Goal: Navigation & Orientation: Understand site structure

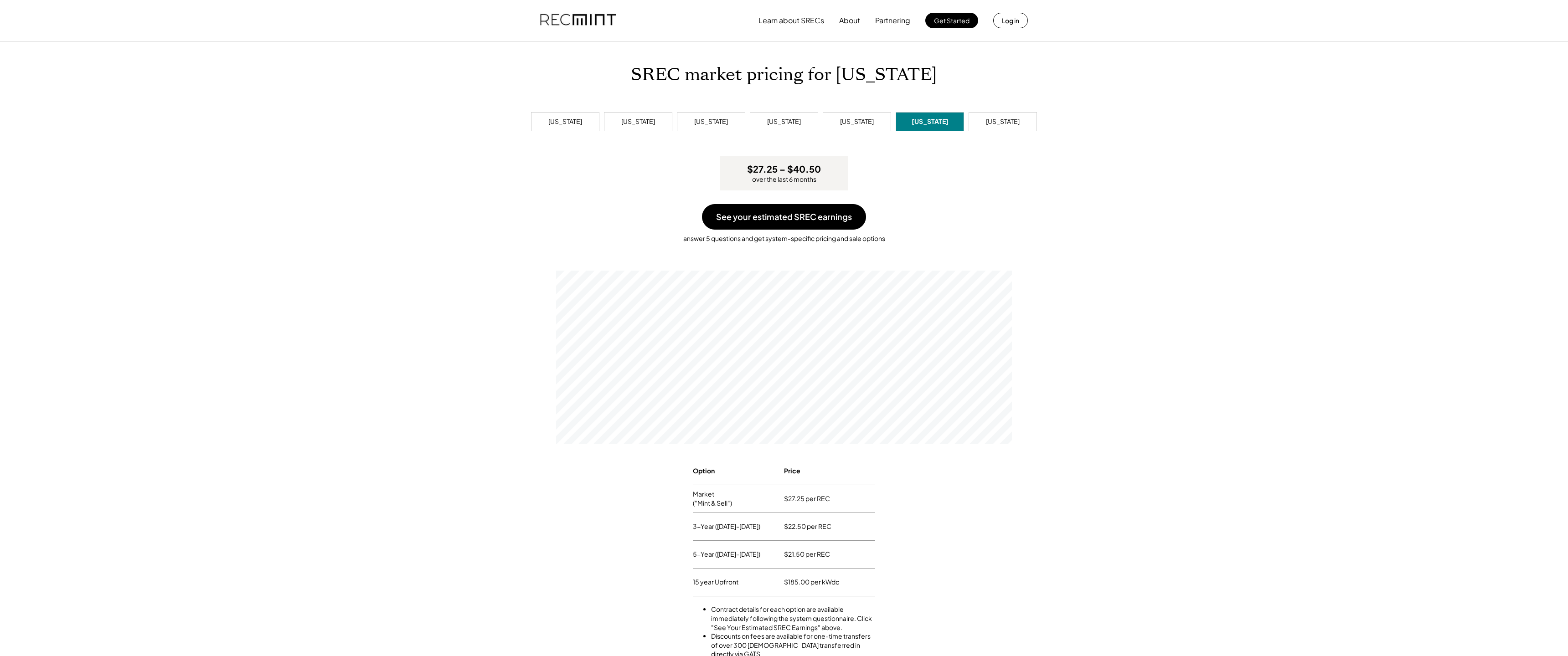
scroll to position [547, 0]
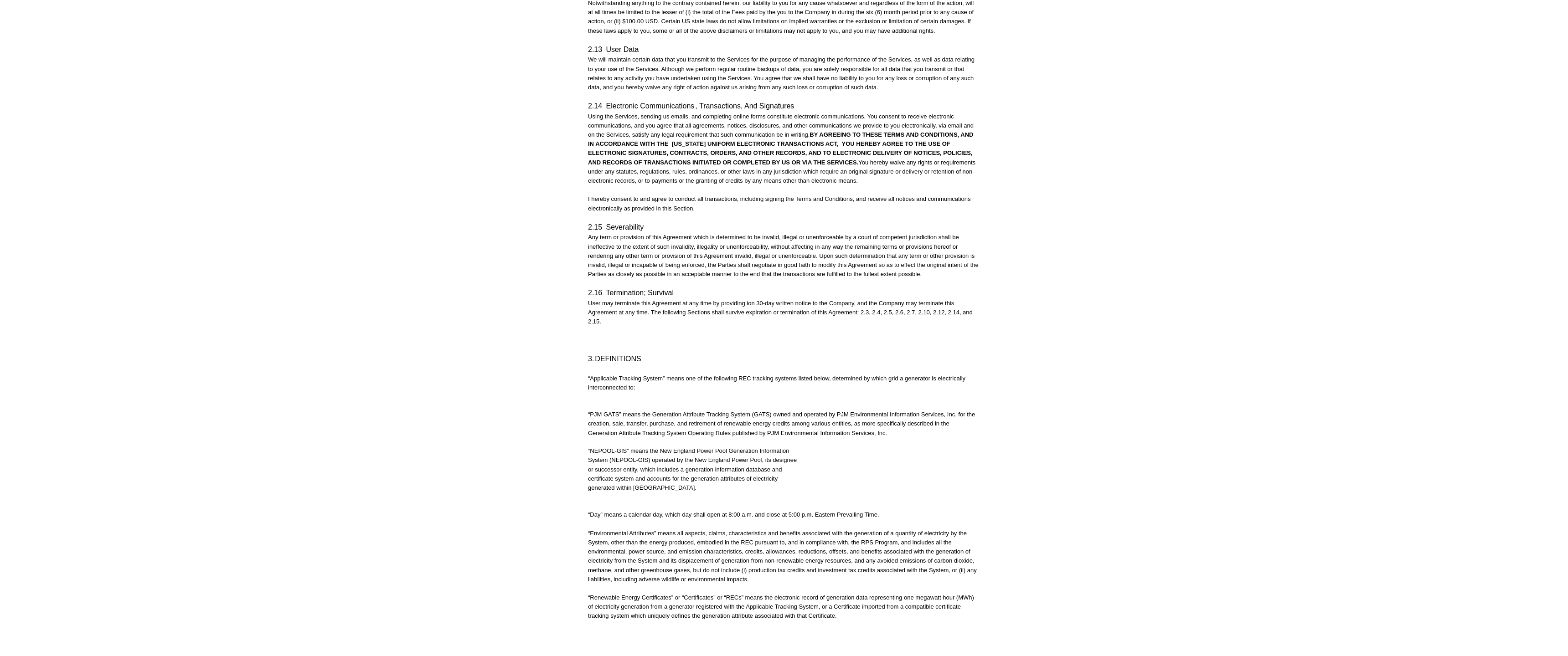
scroll to position [2080, 0]
